Goal: Navigation & Orientation: Find specific page/section

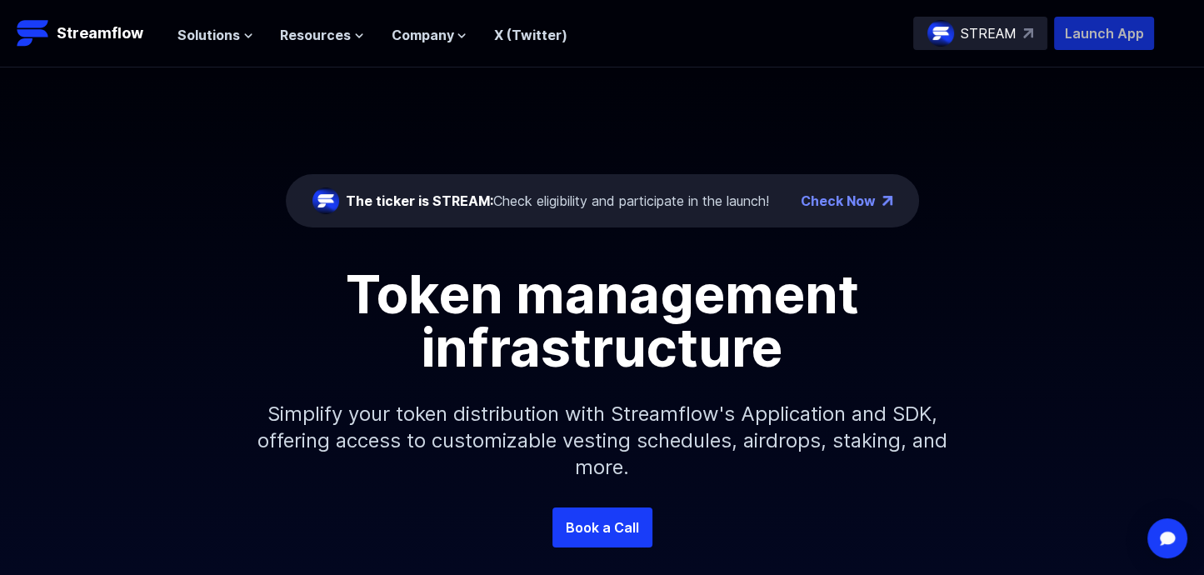
click at [1088, 33] on p "Launch App" at bounding box center [1104, 33] width 100 height 33
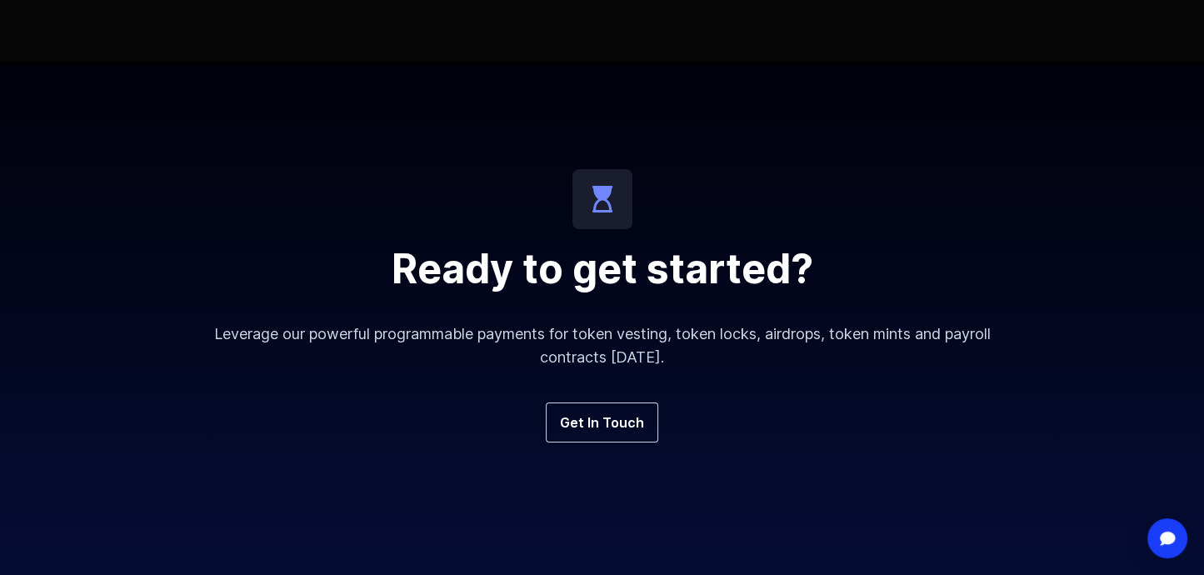
scroll to position [6372, 0]
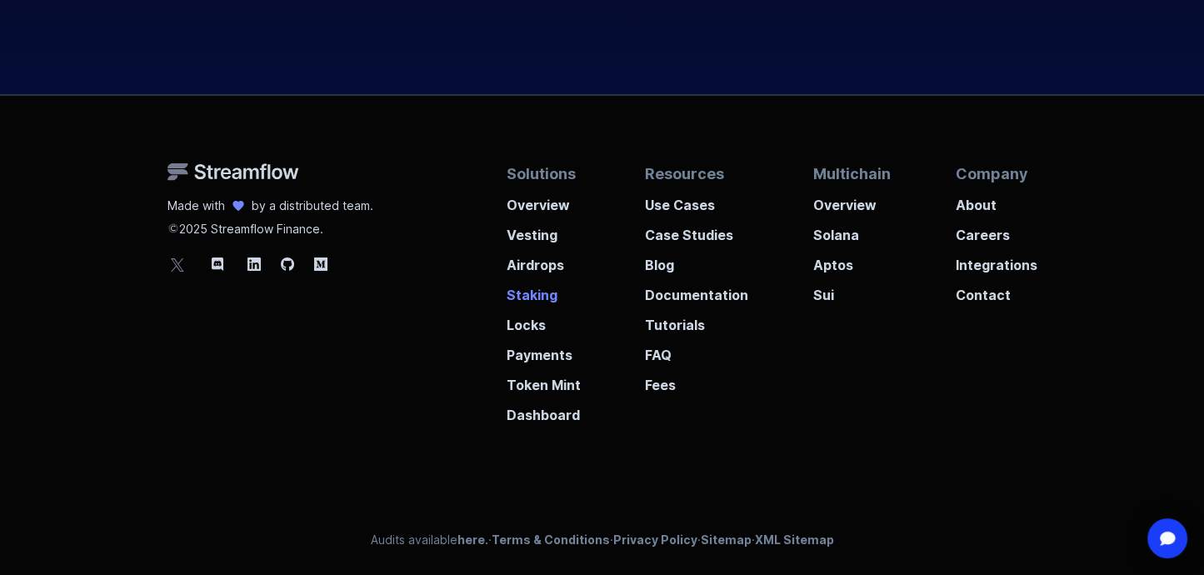
click at [537, 294] on p "Staking" at bounding box center [544, 290] width 74 height 30
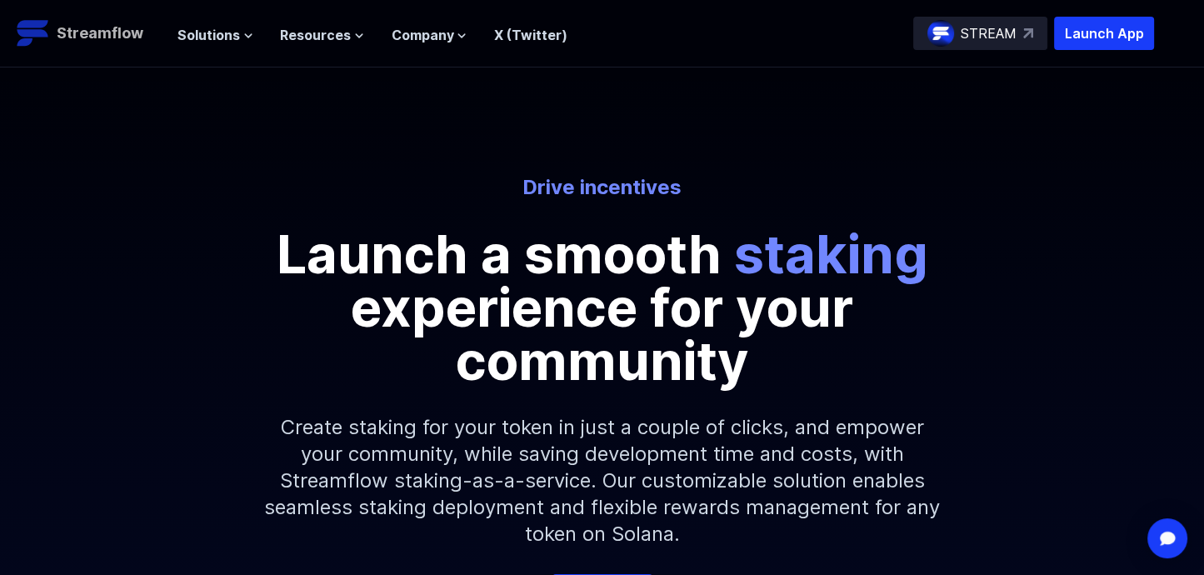
click at [66, 39] on p "Streamflow" at bounding box center [100, 33] width 87 height 23
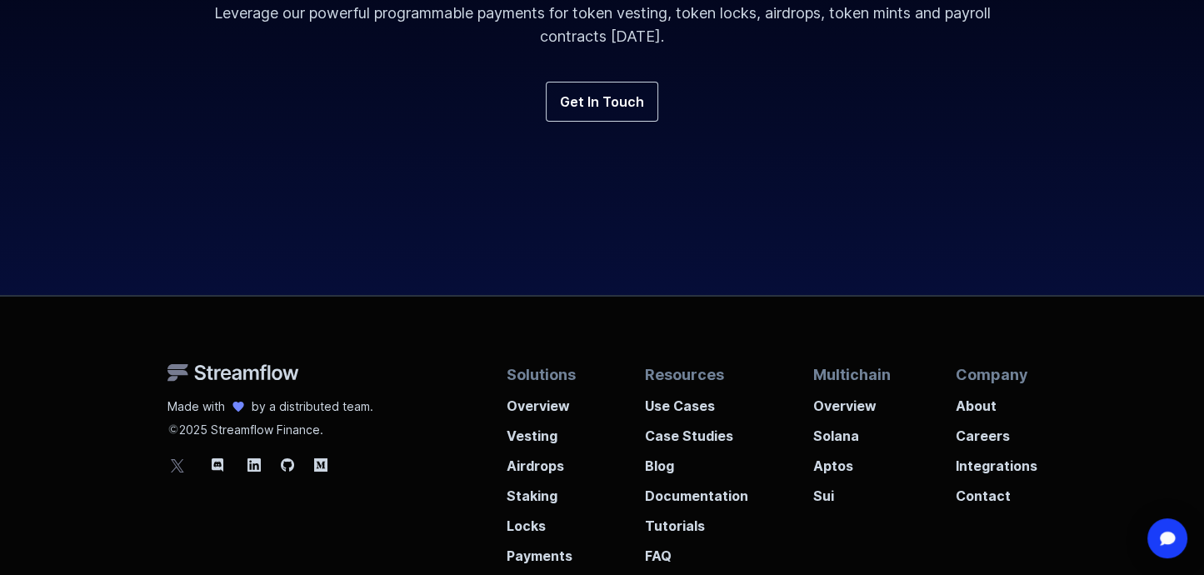
scroll to position [6372, 0]
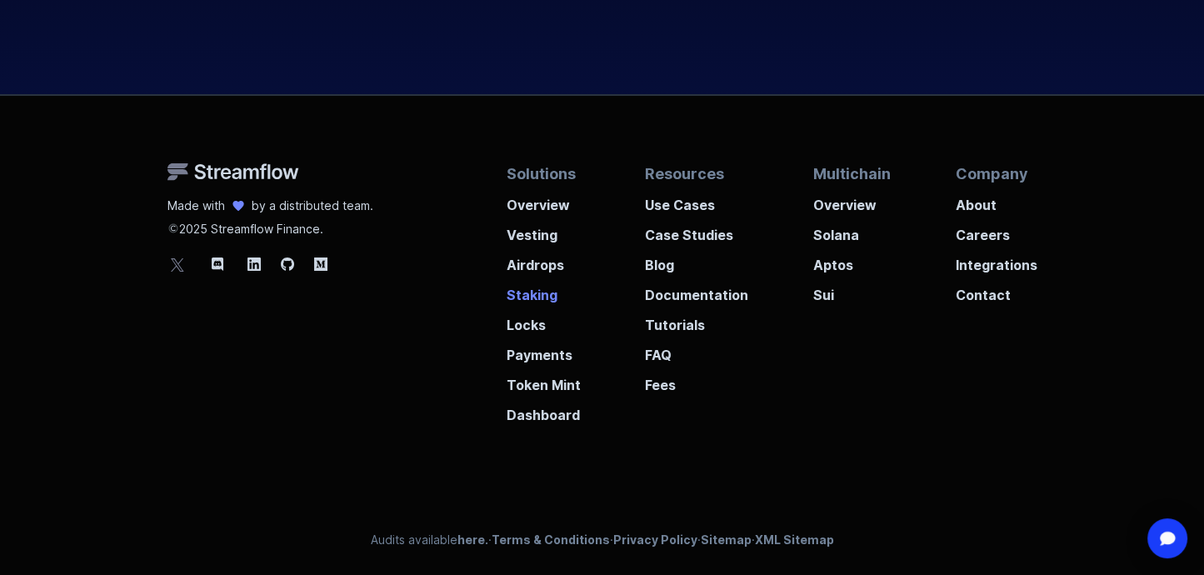
click at [543, 298] on p "Staking" at bounding box center [544, 290] width 74 height 30
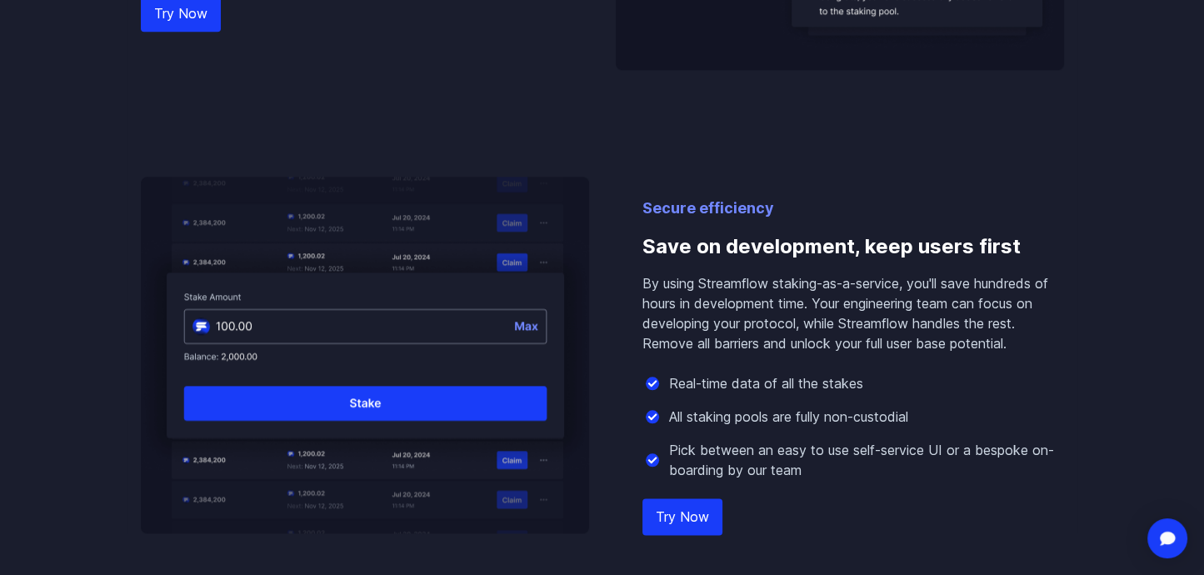
scroll to position [1667, 0]
